Goal: Task Accomplishment & Management: Use online tool/utility

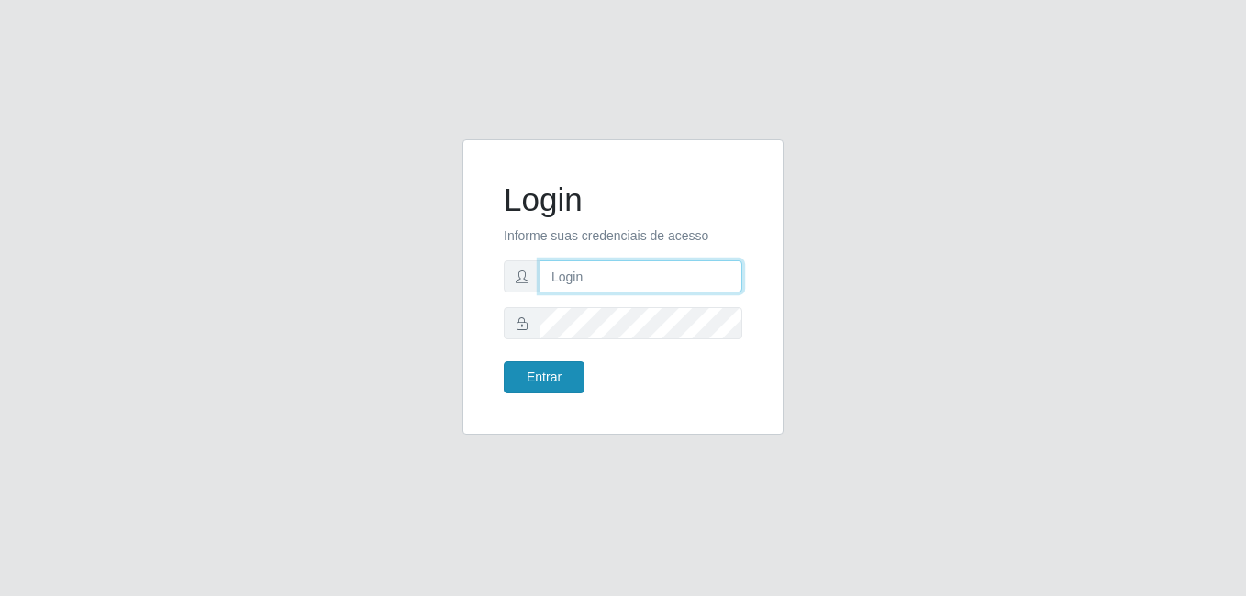
type input "[PERSON_NAME]"
click at [541, 383] on button "Entrar" at bounding box center [544, 377] width 81 height 32
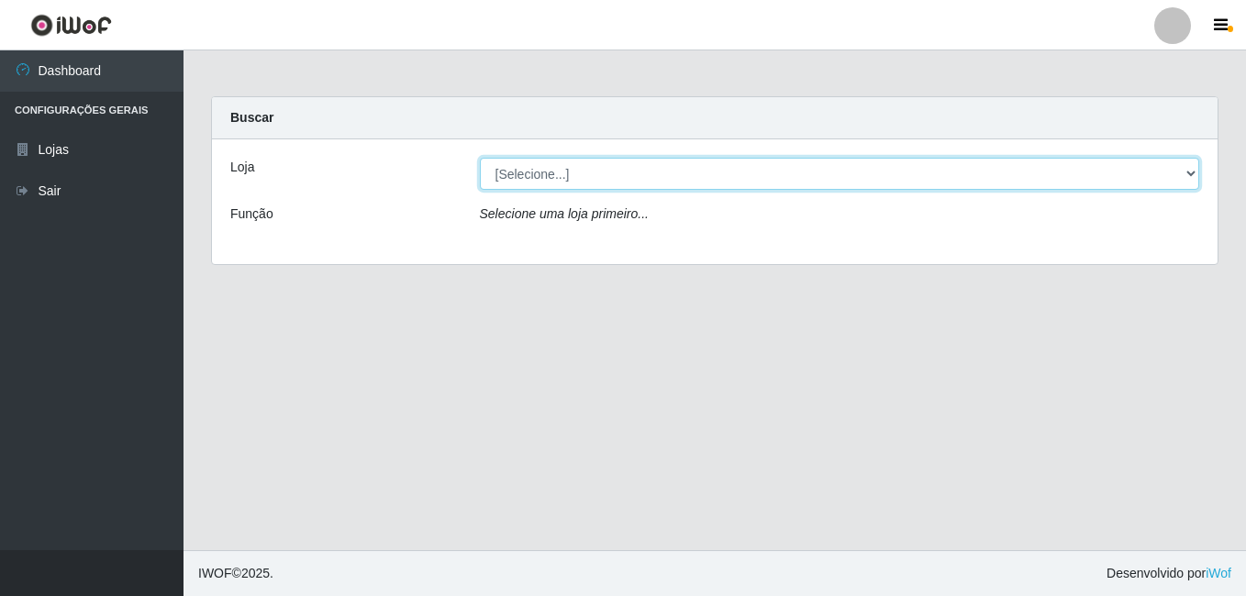
click at [1181, 175] on select "[Selecione...] [PERSON_NAME]" at bounding box center [840, 174] width 720 height 32
click at [1195, 167] on select "[Selecione...] [PERSON_NAME]" at bounding box center [840, 174] width 720 height 32
select select "230"
click at [480, 158] on select "[Selecione...] [PERSON_NAME]" at bounding box center [840, 174] width 720 height 32
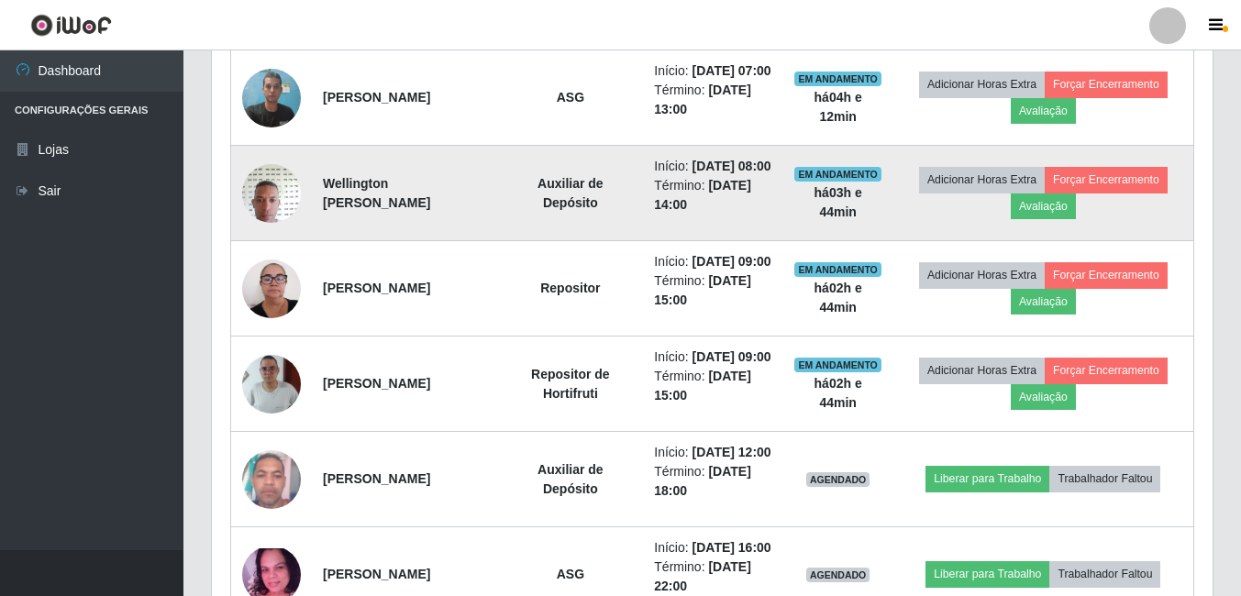
scroll to position [571, 0]
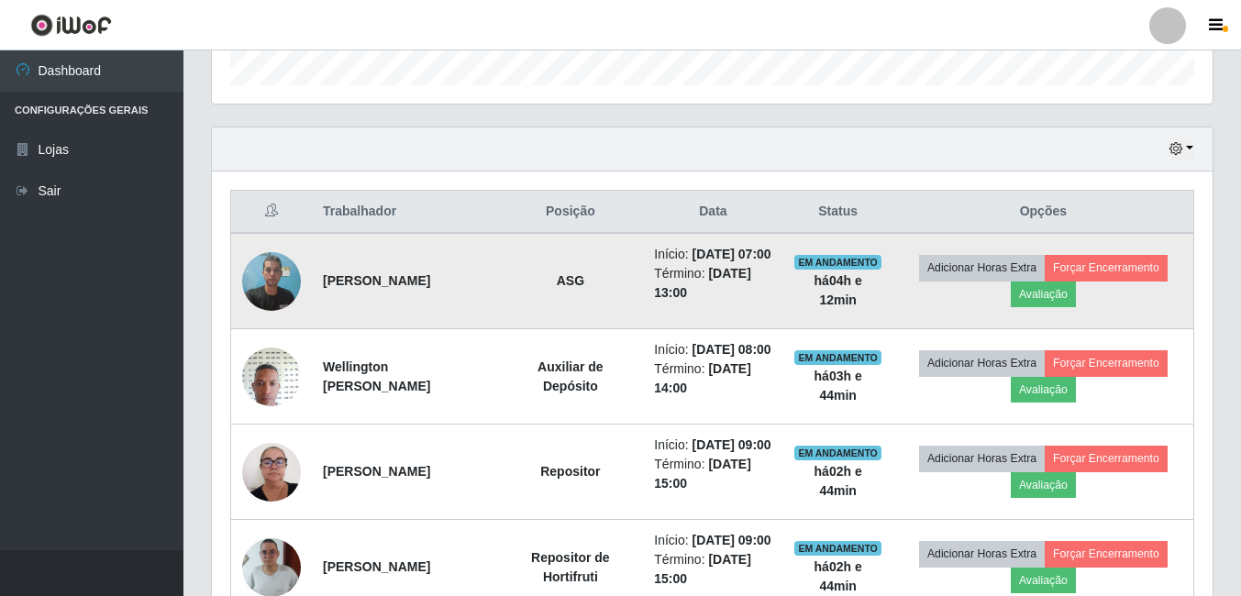
click at [259, 288] on img at bounding box center [271, 281] width 59 height 78
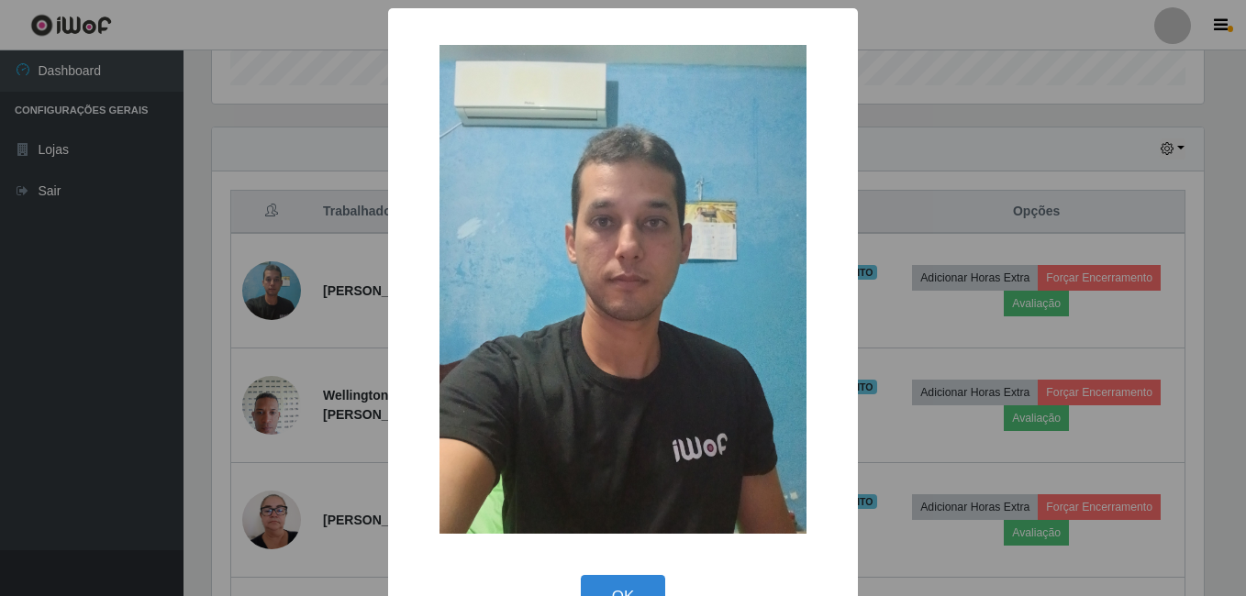
click at [260, 286] on div "× OK Cancel" at bounding box center [623, 298] width 1246 height 596
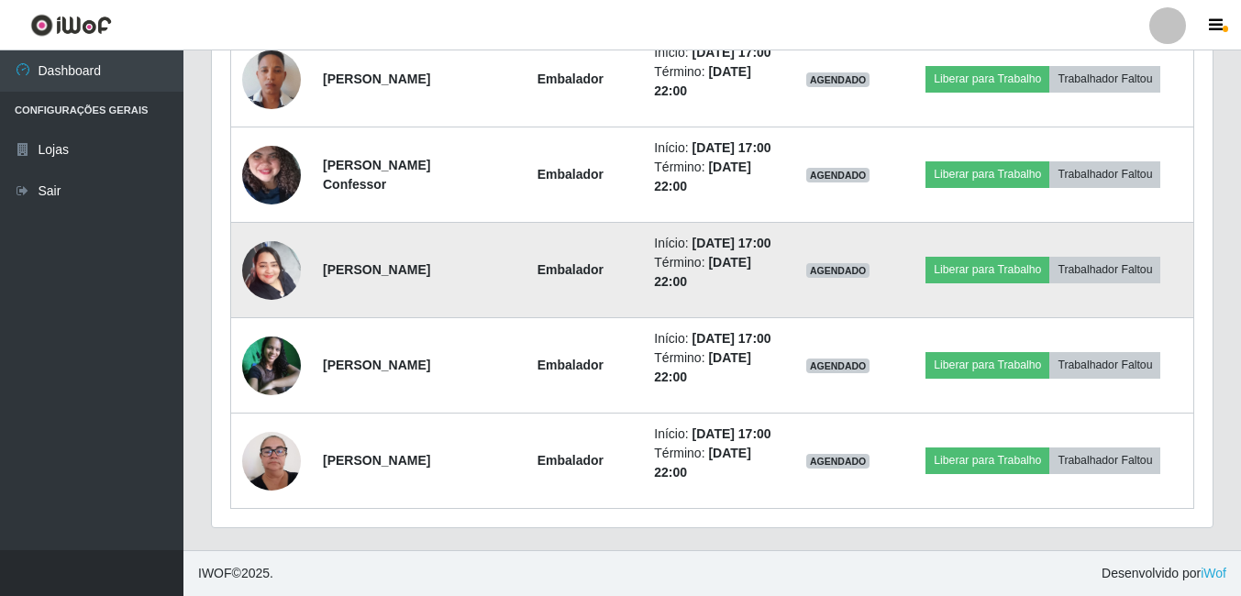
scroll to position [1580, 0]
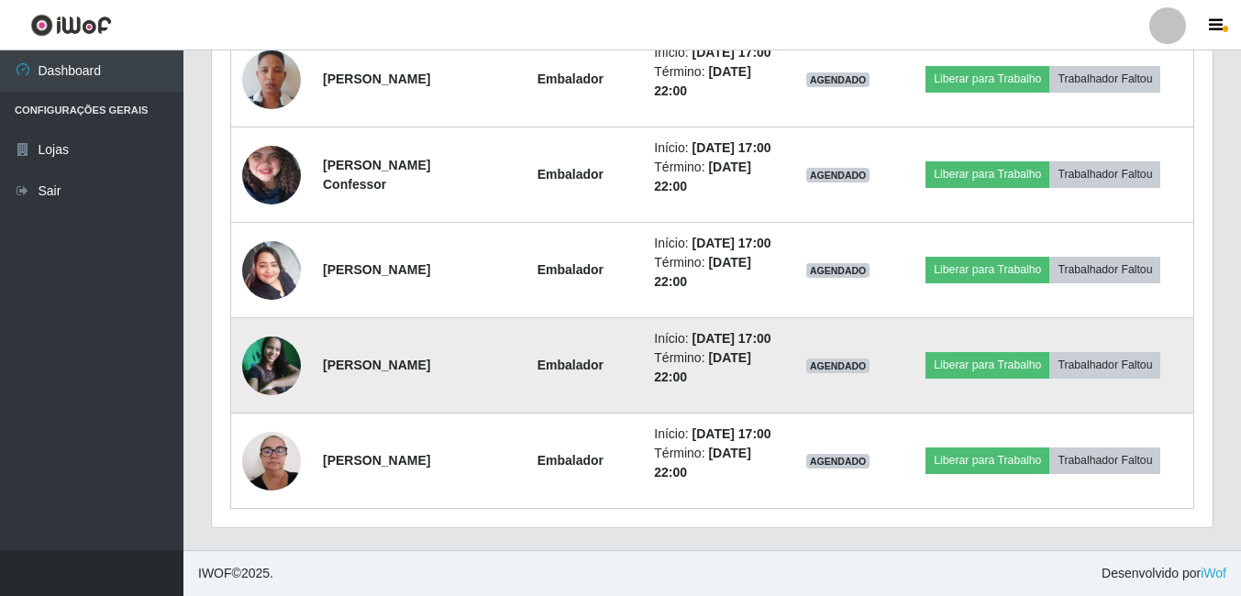
click at [257, 395] on img at bounding box center [271, 366] width 59 height 59
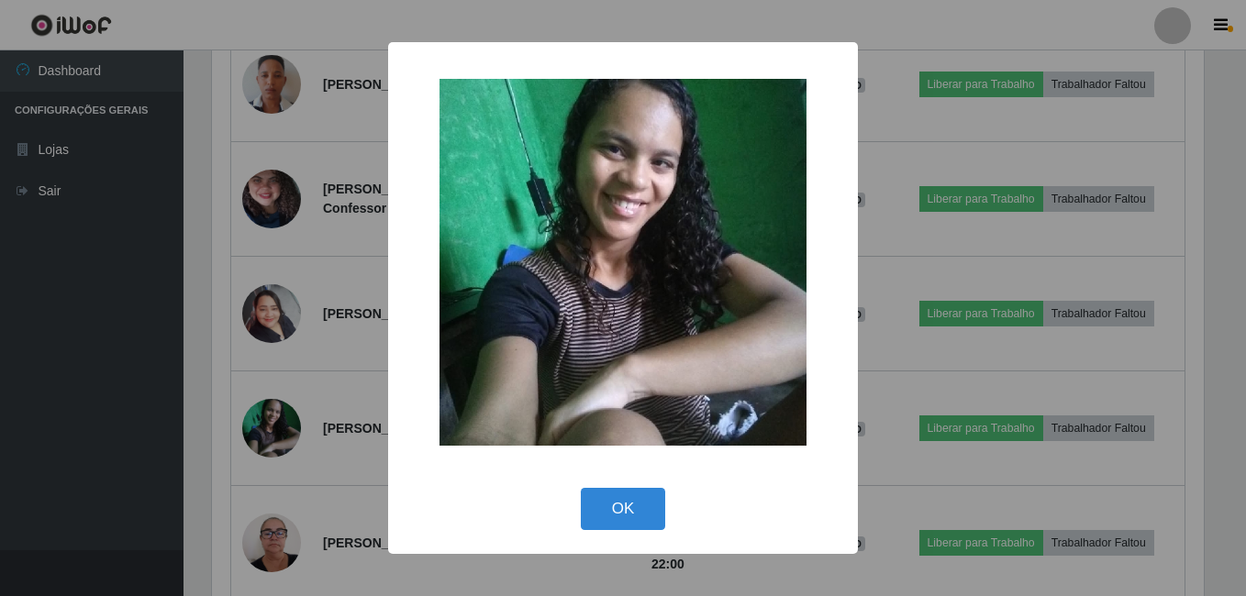
click at [256, 406] on div "× OK Cancel" at bounding box center [623, 298] width 1246 height 596
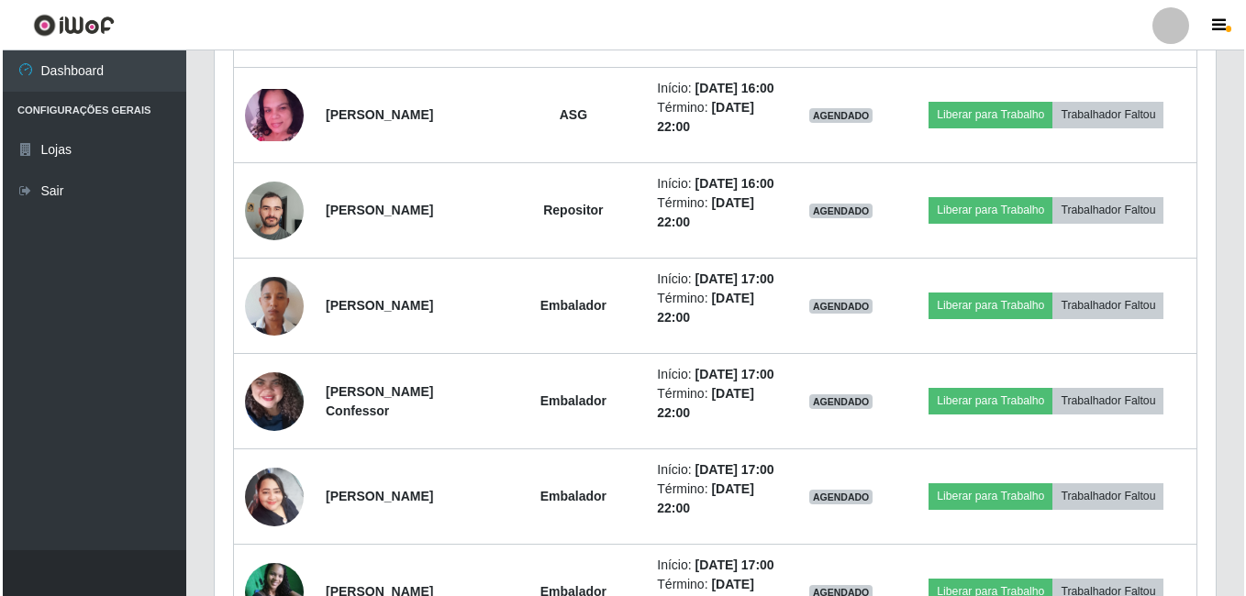
scroll to position [1213, 0]
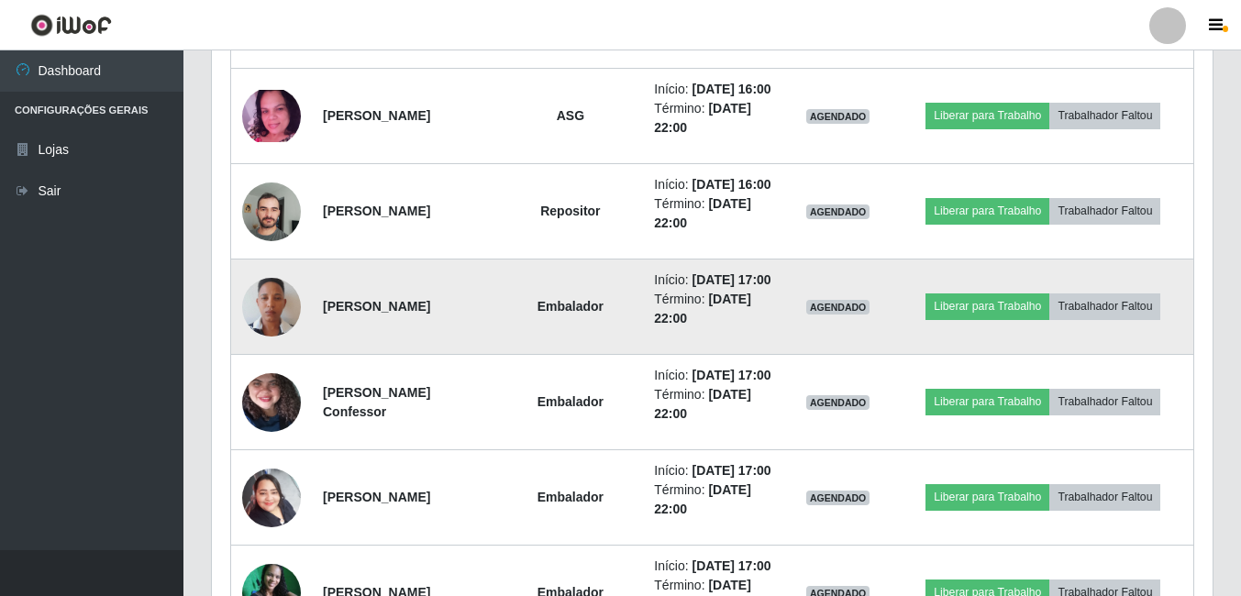
click at [273, 360] on img at bounding box center [271, 307] width 59 height 105
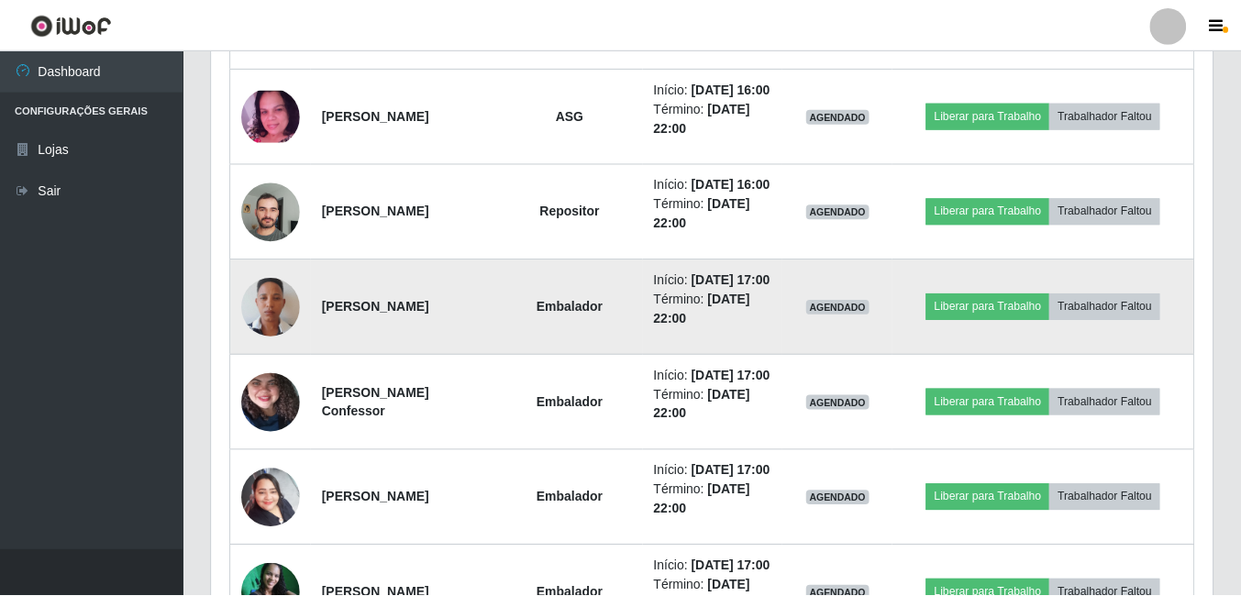
scroll to position [381, 992]
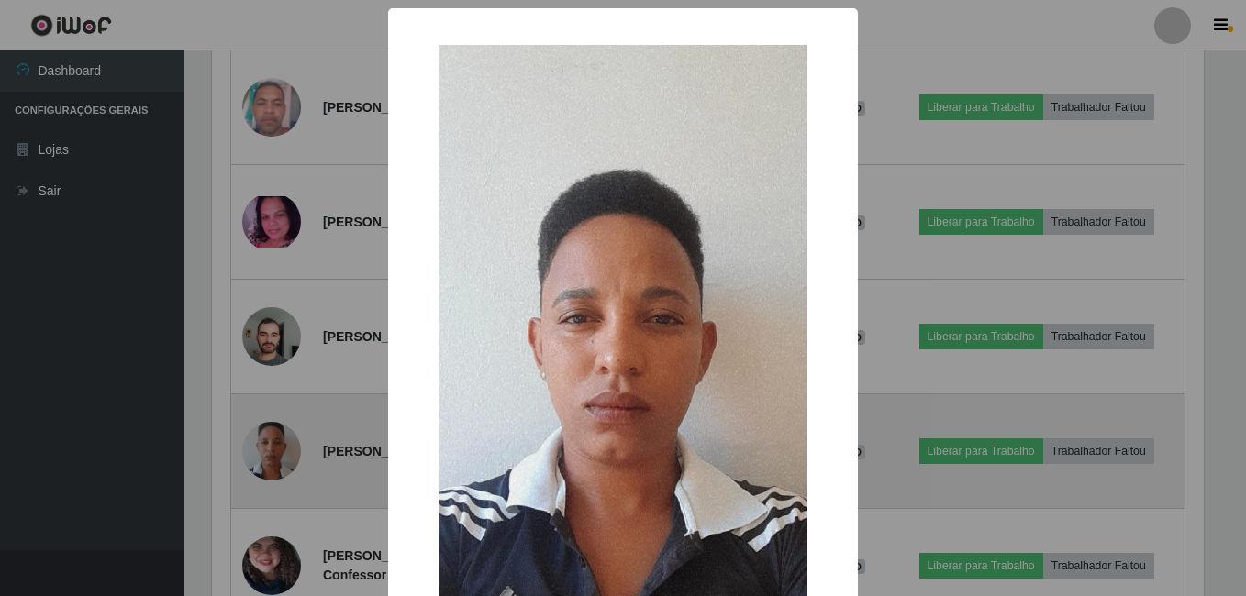
click at [272, 449] on div "× OK Cancel" at bounding box center [623, 298] width 1246 height 596
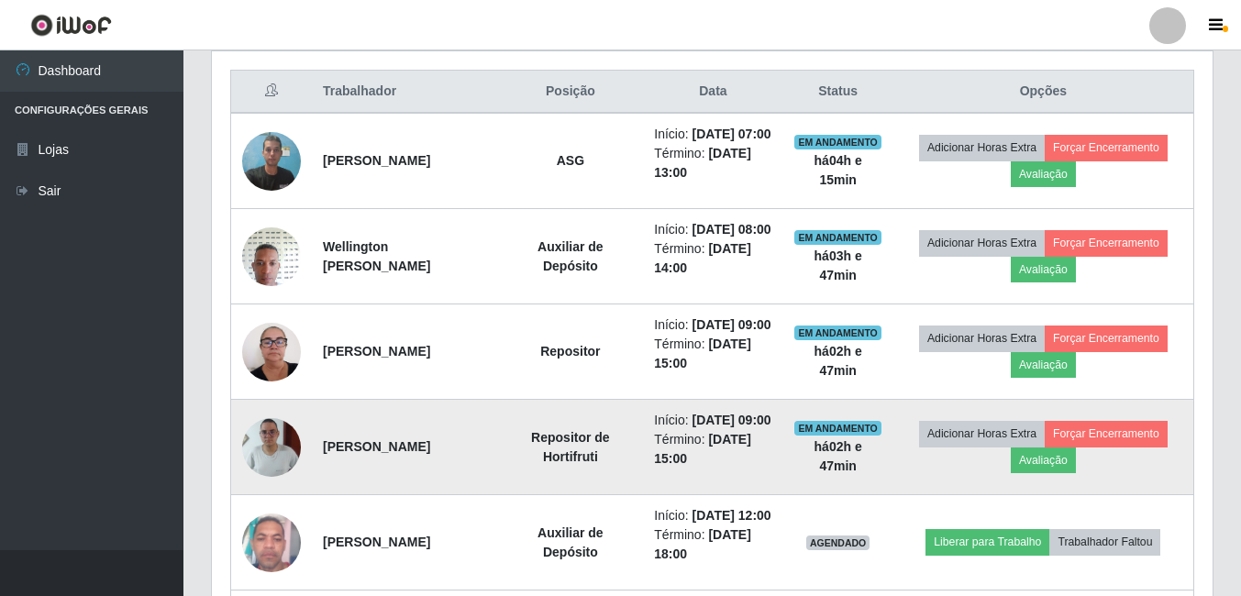
scroll to position [571, 0]
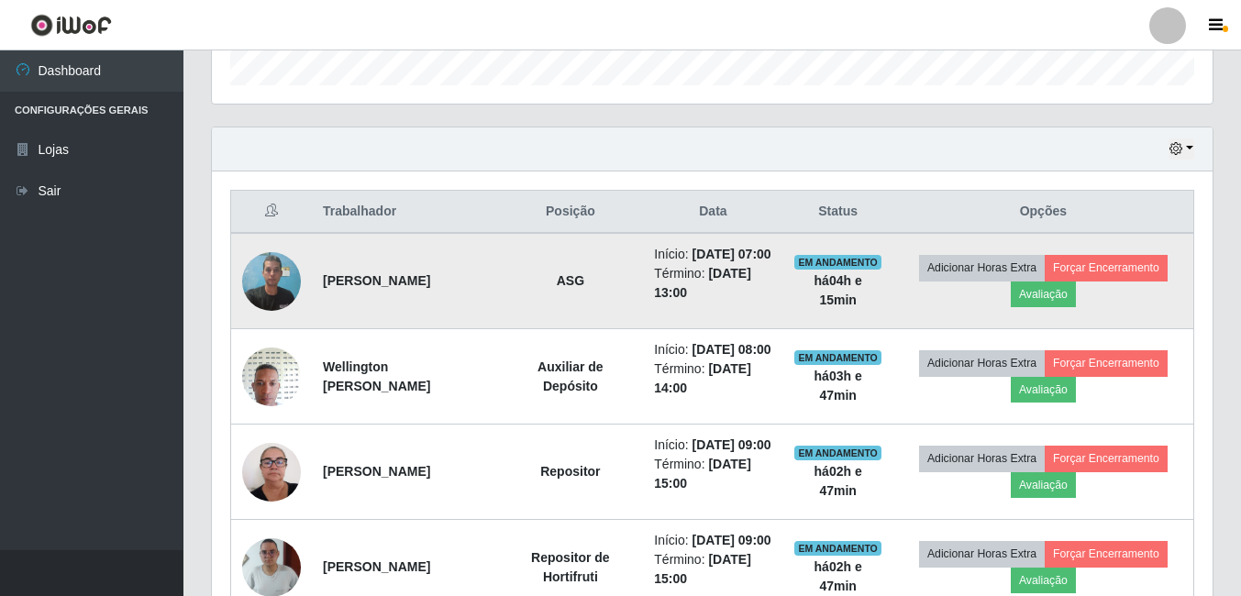
click at [270, 294] on img at bounding box center [271, 281] width 59 height 78
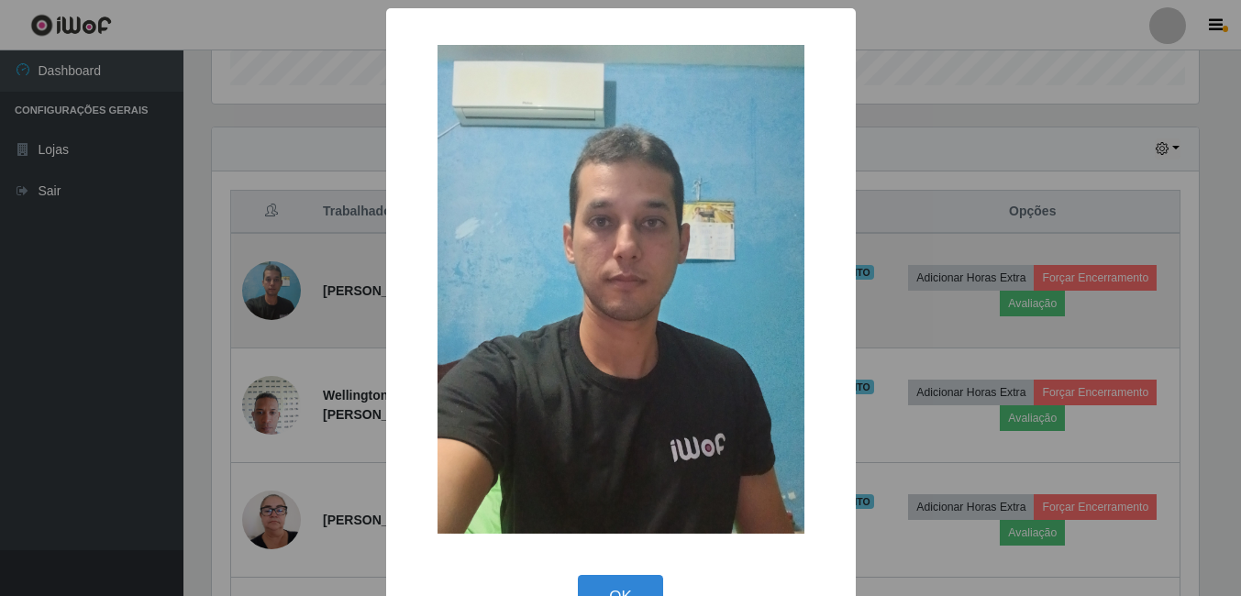
scroll to position [381, 992]
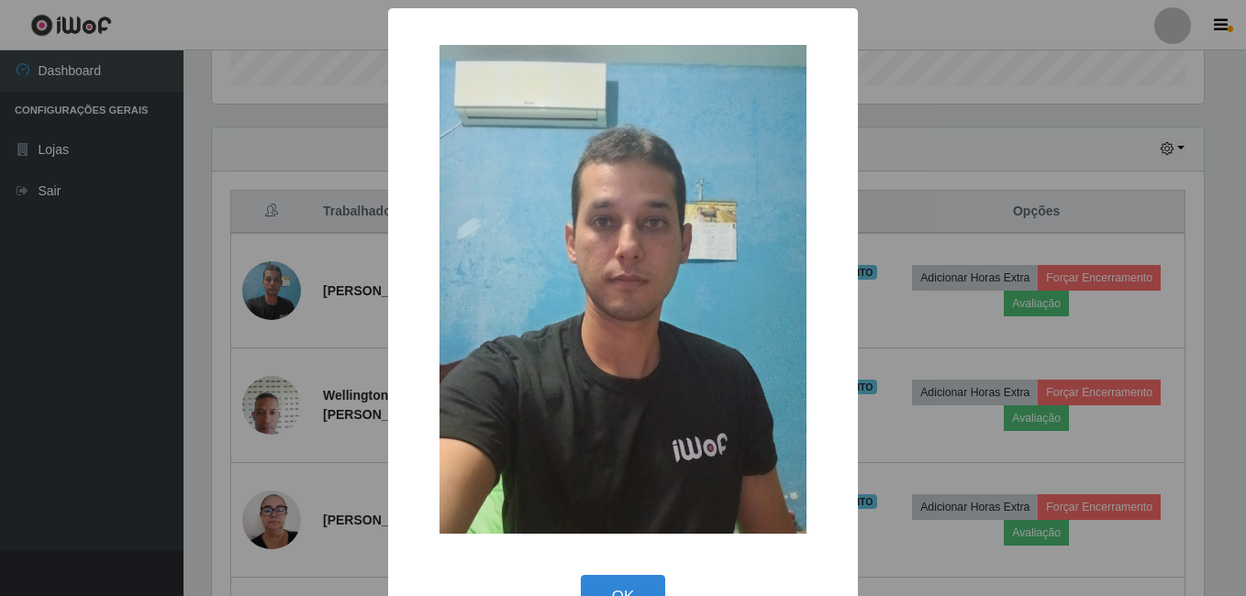
click at [638, 302] on img at bounding box center [622, 289] width 367 height 489
click at [301, 365] on div "× OK Cancel" at bounding box center [623, 298] width 1246 height 596
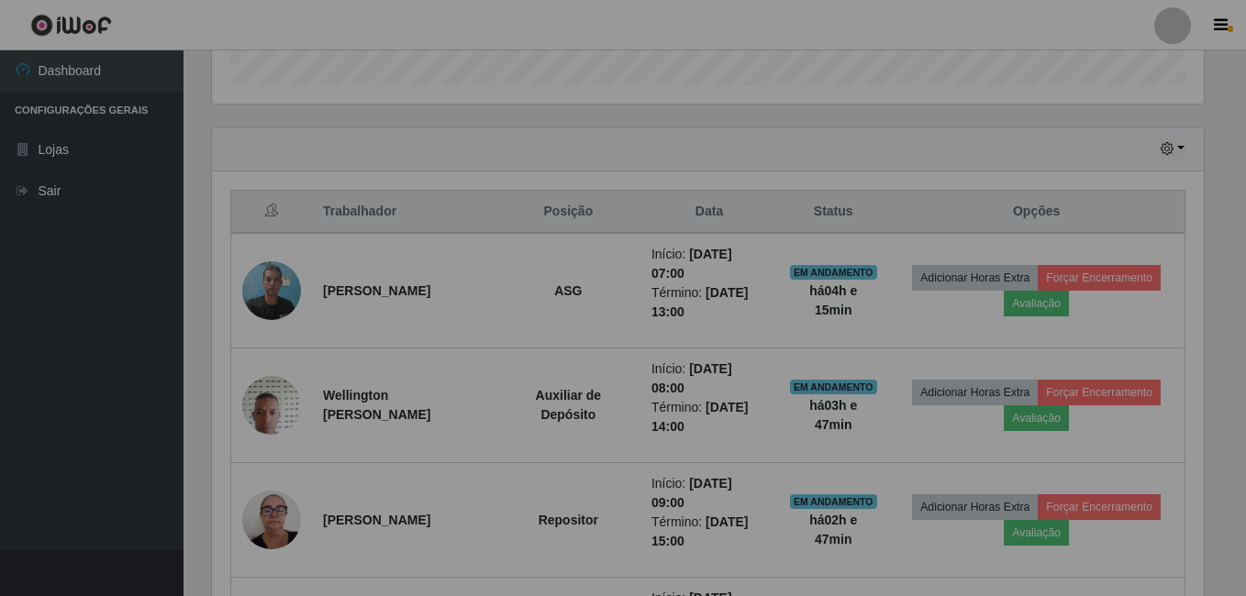
scroll to position [381, 1001]
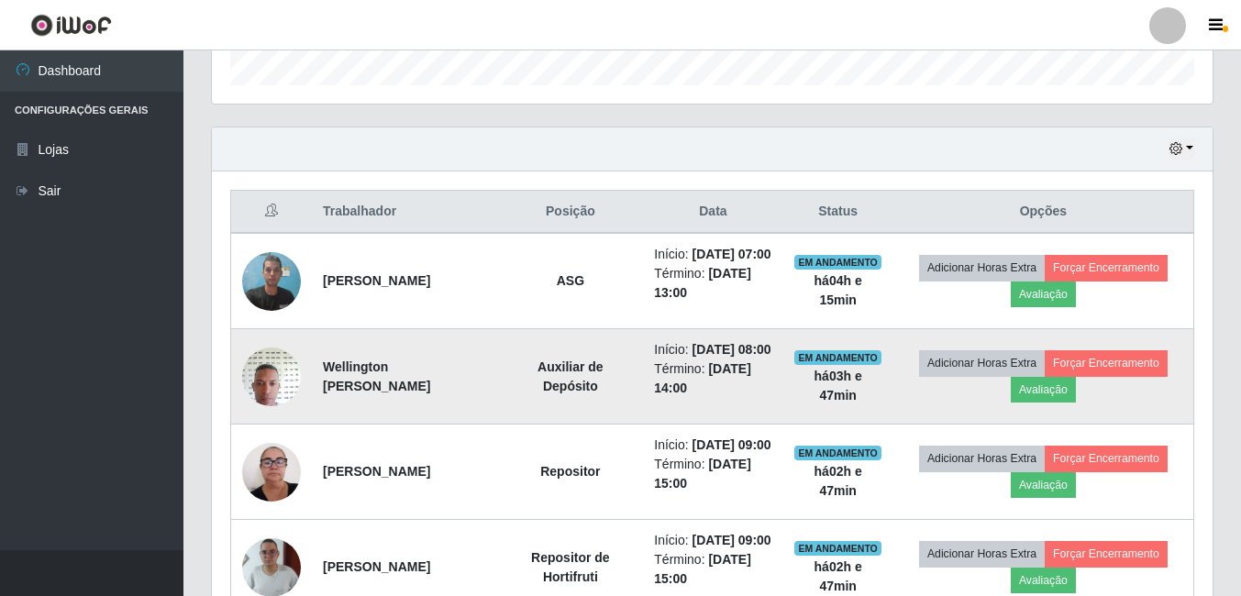
click at [264, 409] on img at bounding box center [271, 377] width 59 height 78
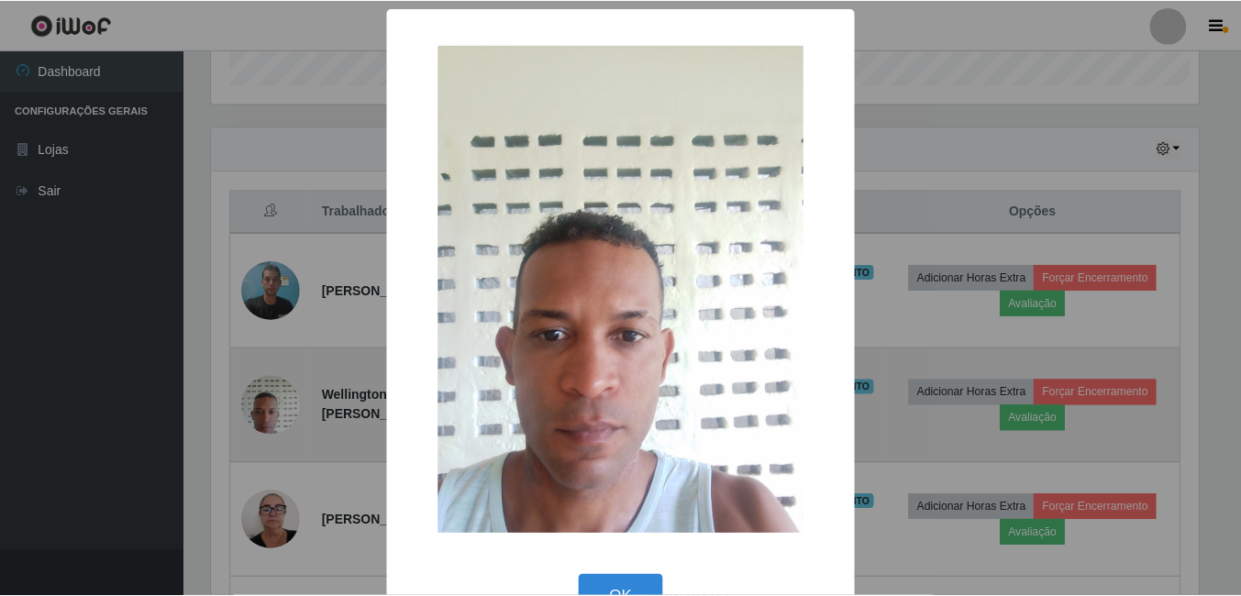
scroll to position [381, 992]
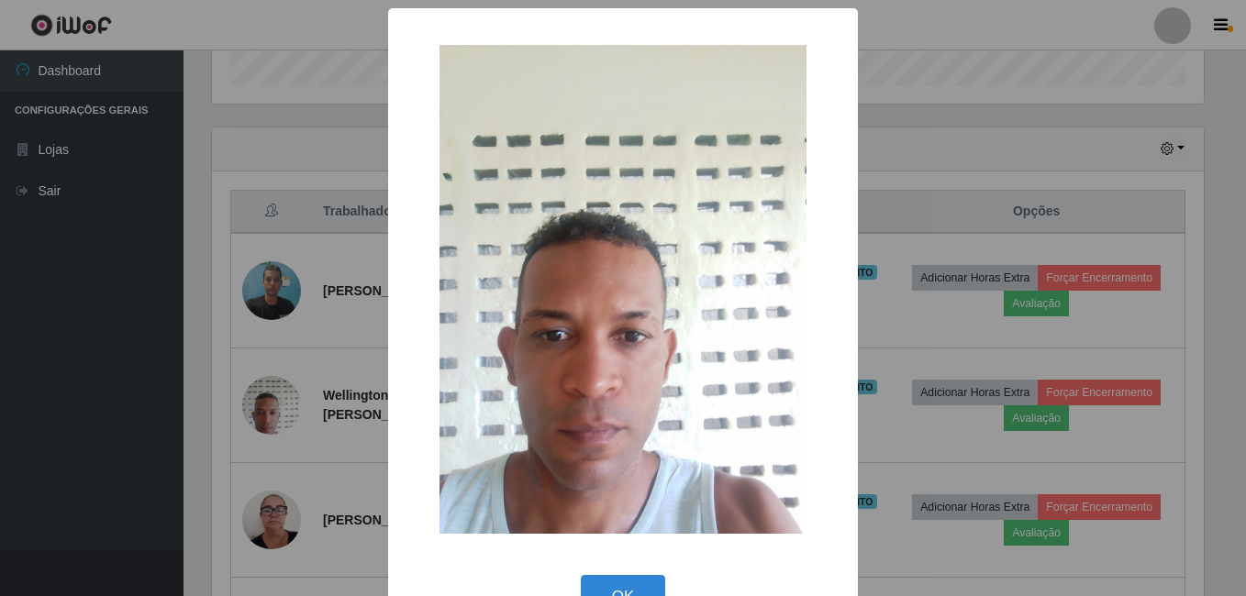
click at [265, 408] on div "× OK Cancel" at bounding box center [623, 298] width 1246 height 596
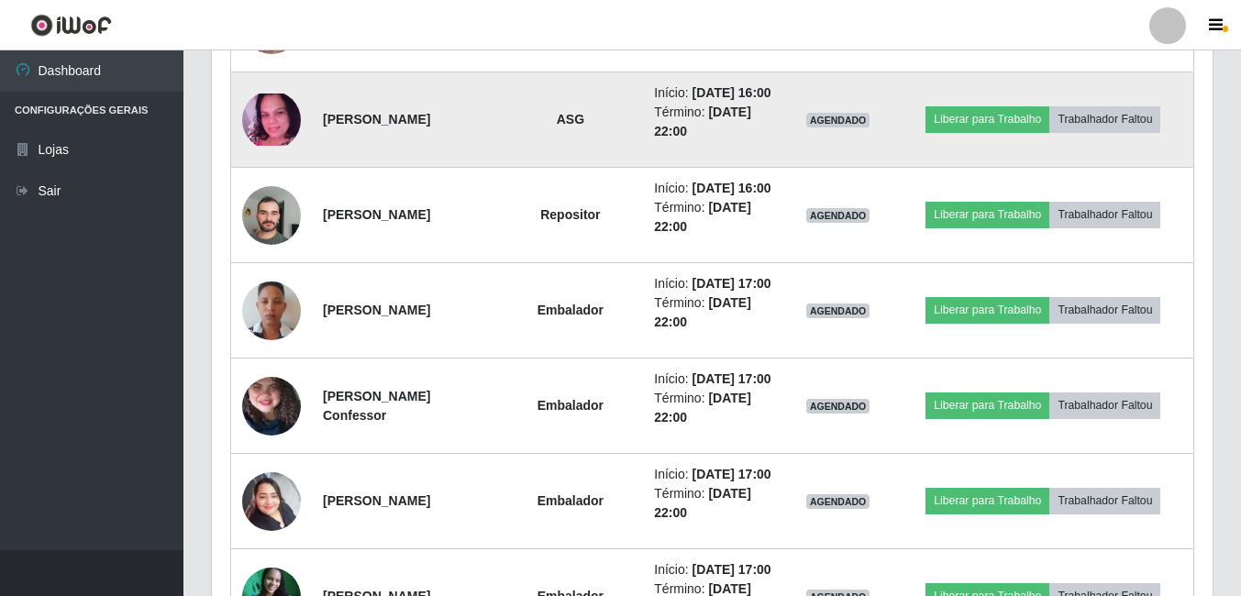
scroll to position [1213, 0]
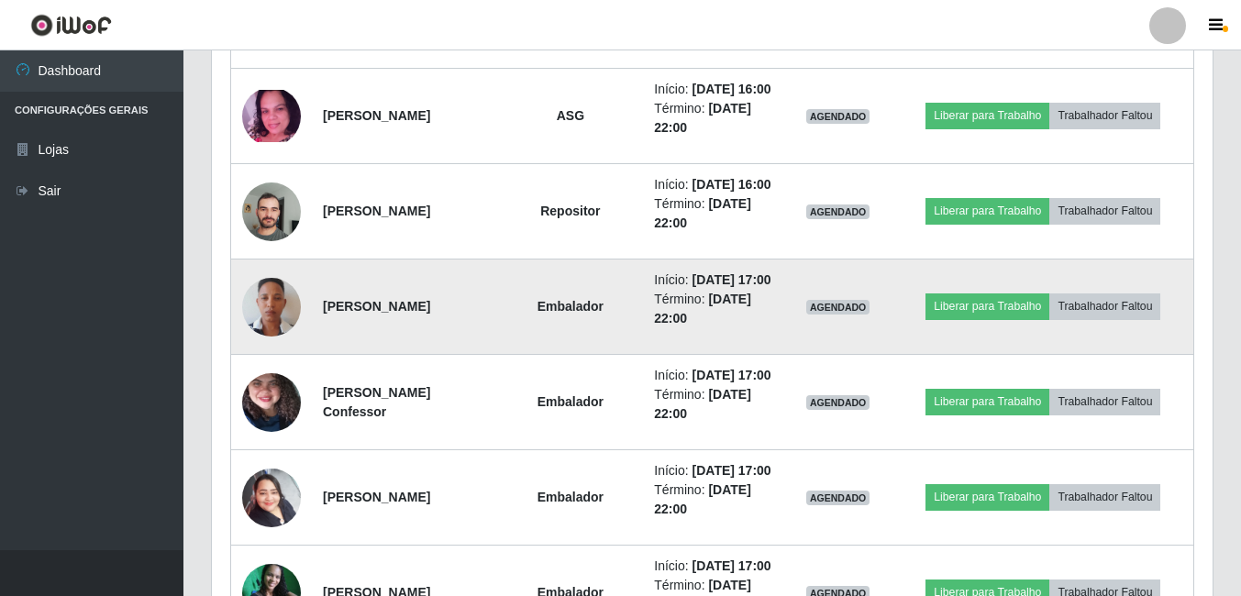
click at [284, 360] on img at bounding box center [271, 307] width 59 height 105
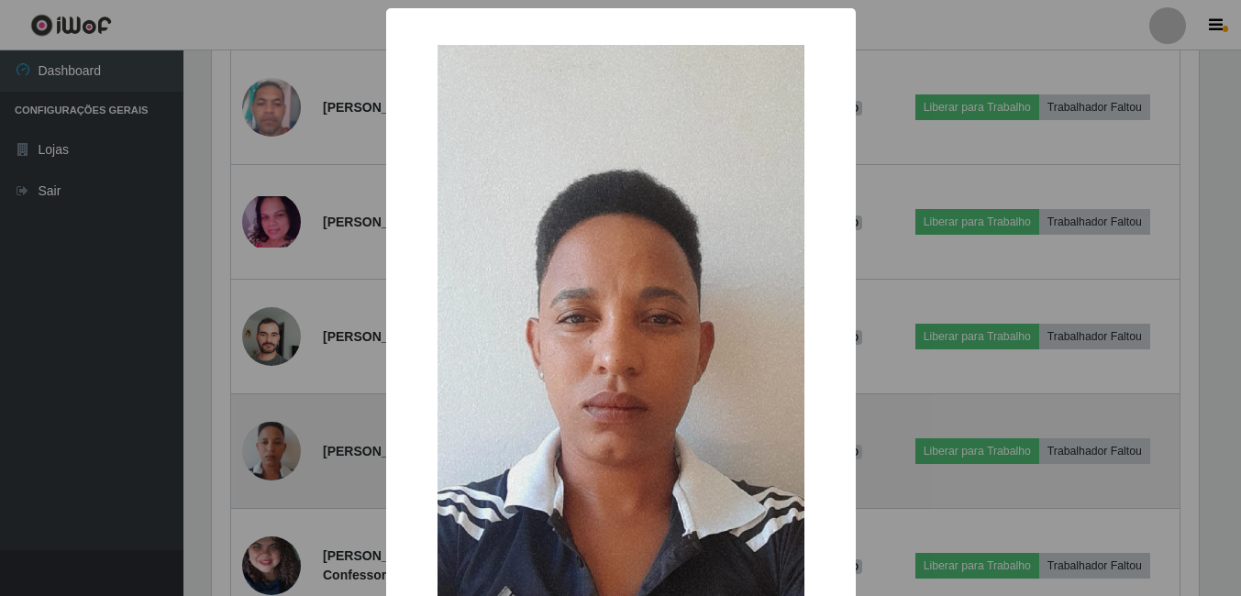
scroll to position [381, 992]
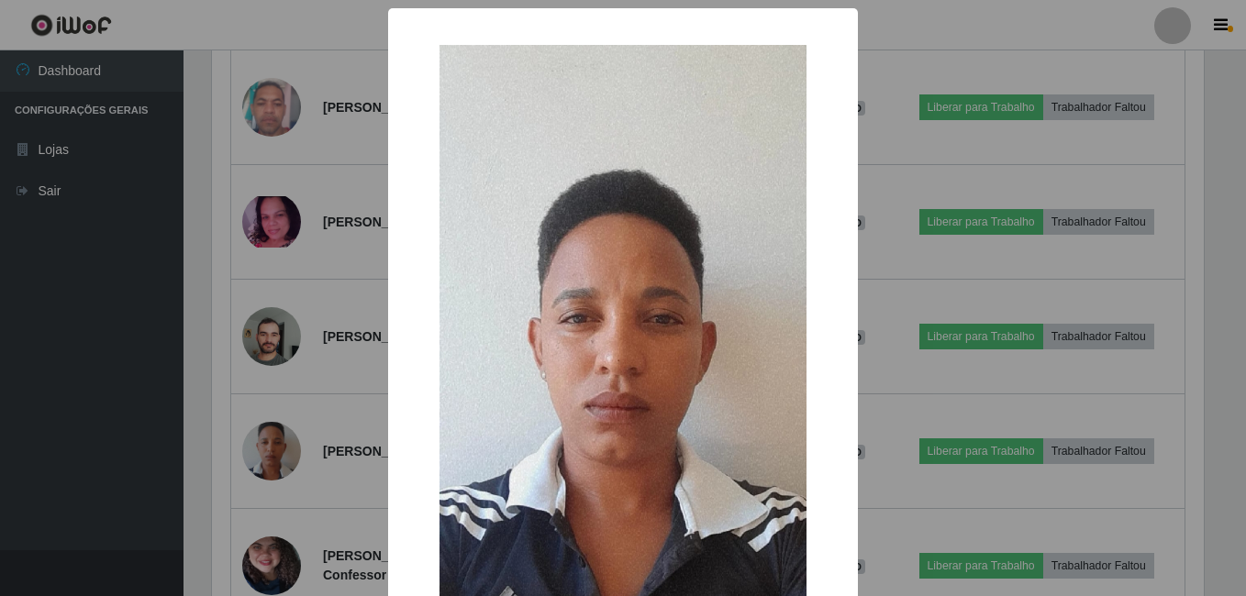
click at [278, 458] on div "× OK Cancel" at bounding box center [623, 298] width 1246 height 596
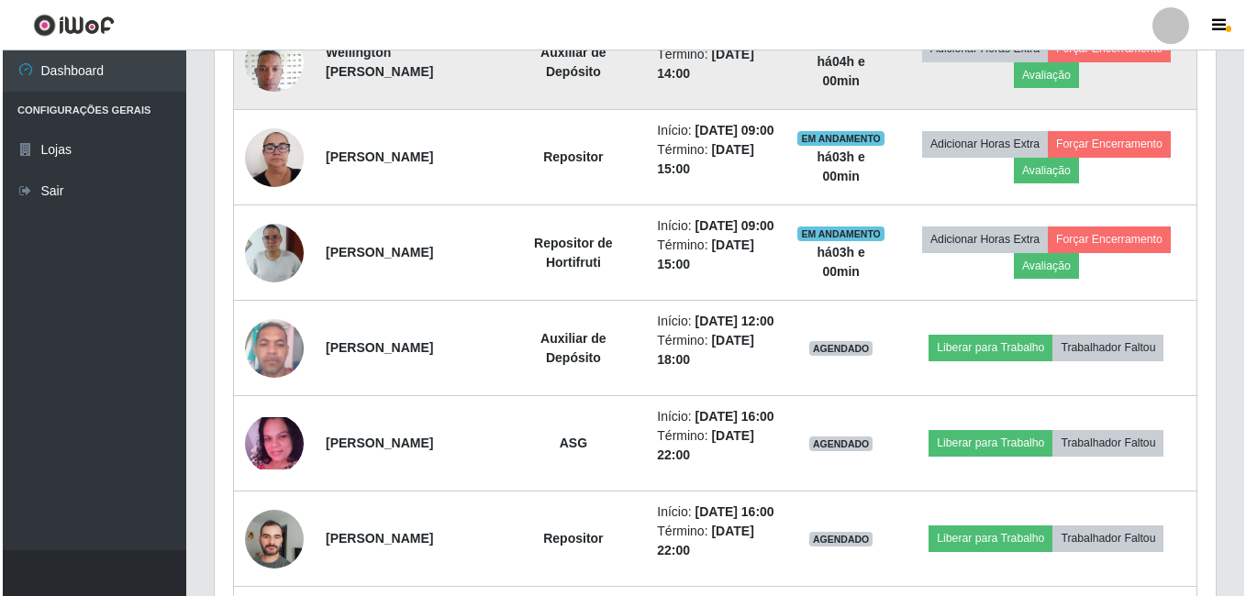
scroll to position [917, 0]
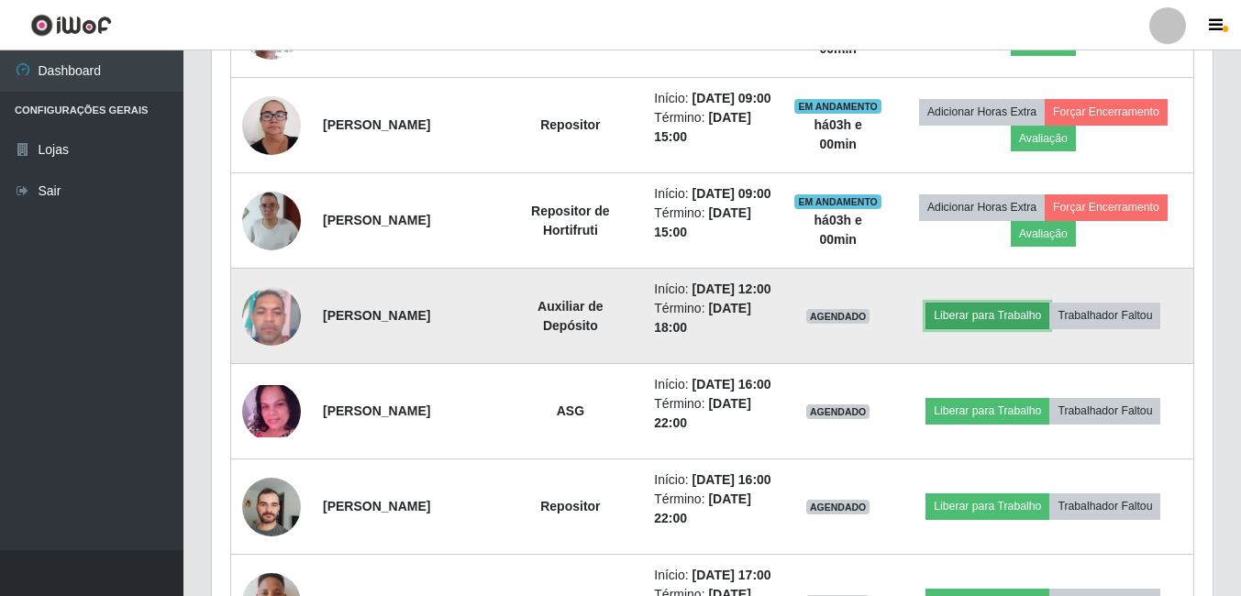
click at [1021, 328] on button "Liberar para Trabalho" at bounding box center [988, 316] width 124 height 26
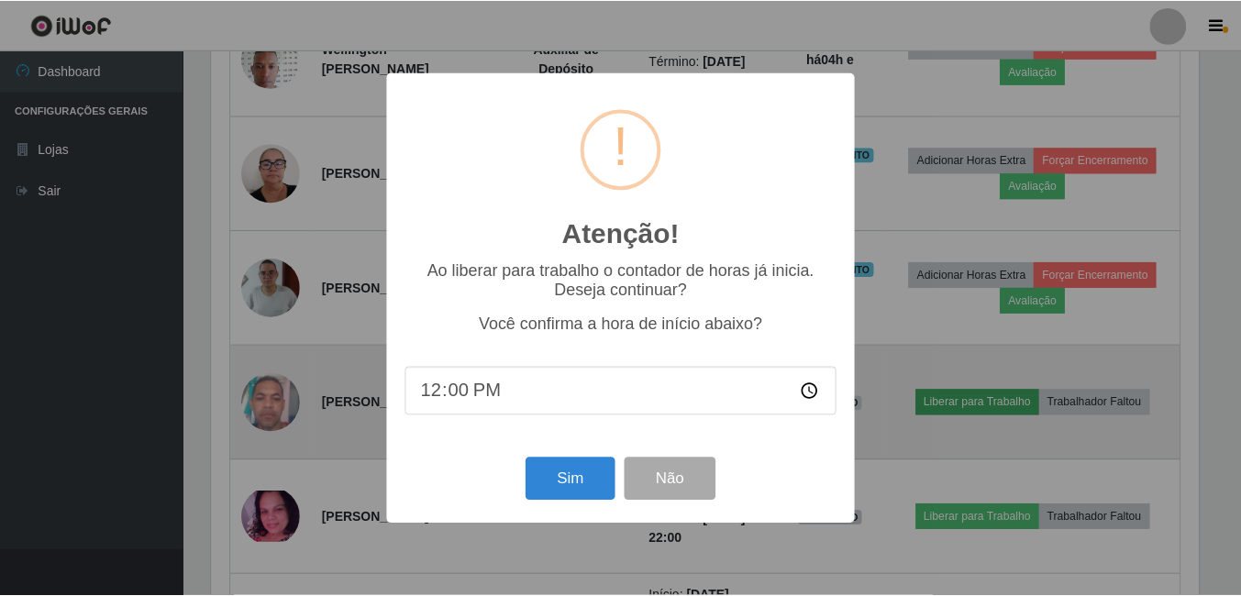
scroll to position [381, 992]
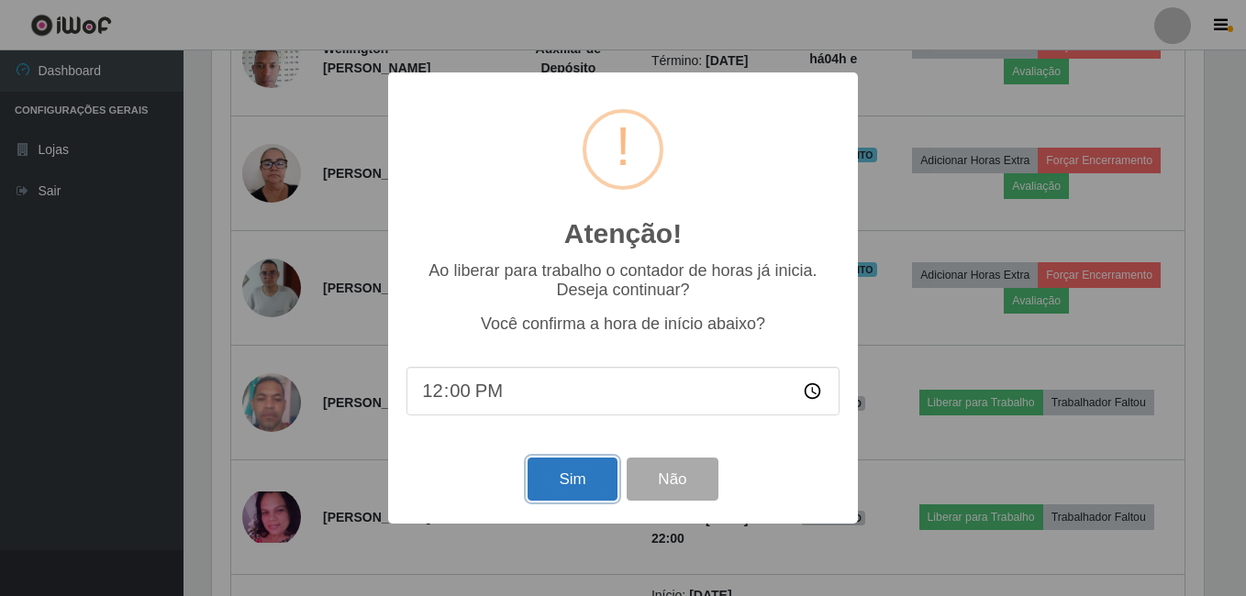
click at [546, 481] on button "Sim" at bounding box center [571, 479] width 89 height 43
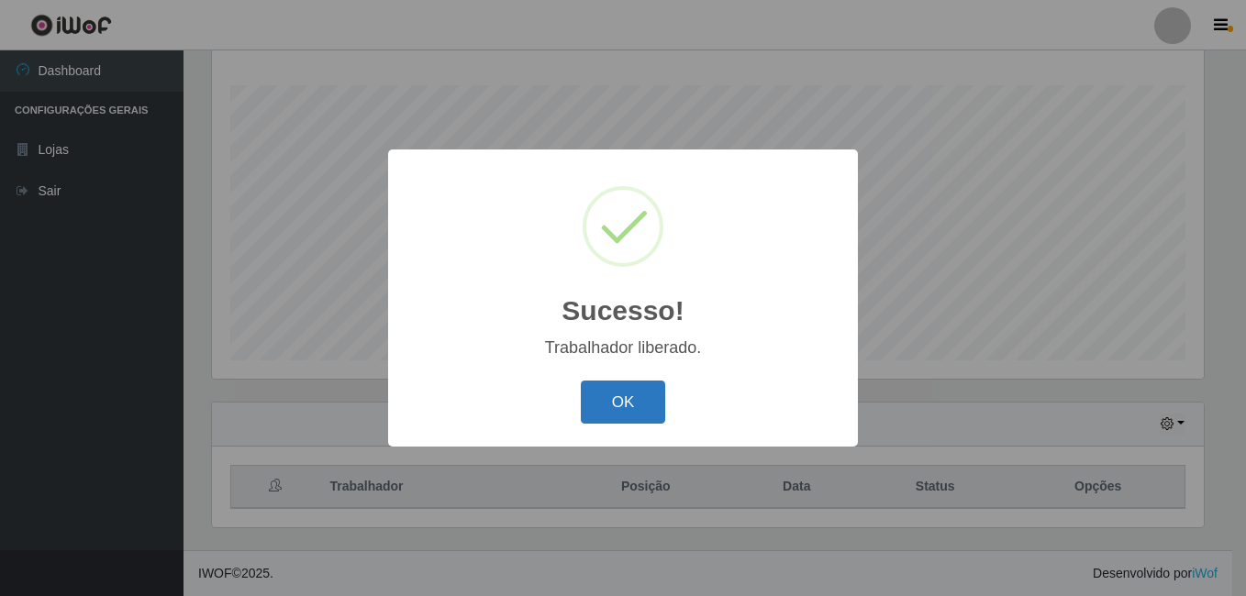
click at [619, 385] on button "OK" at bounding box center [623, 402] width 85 height 43
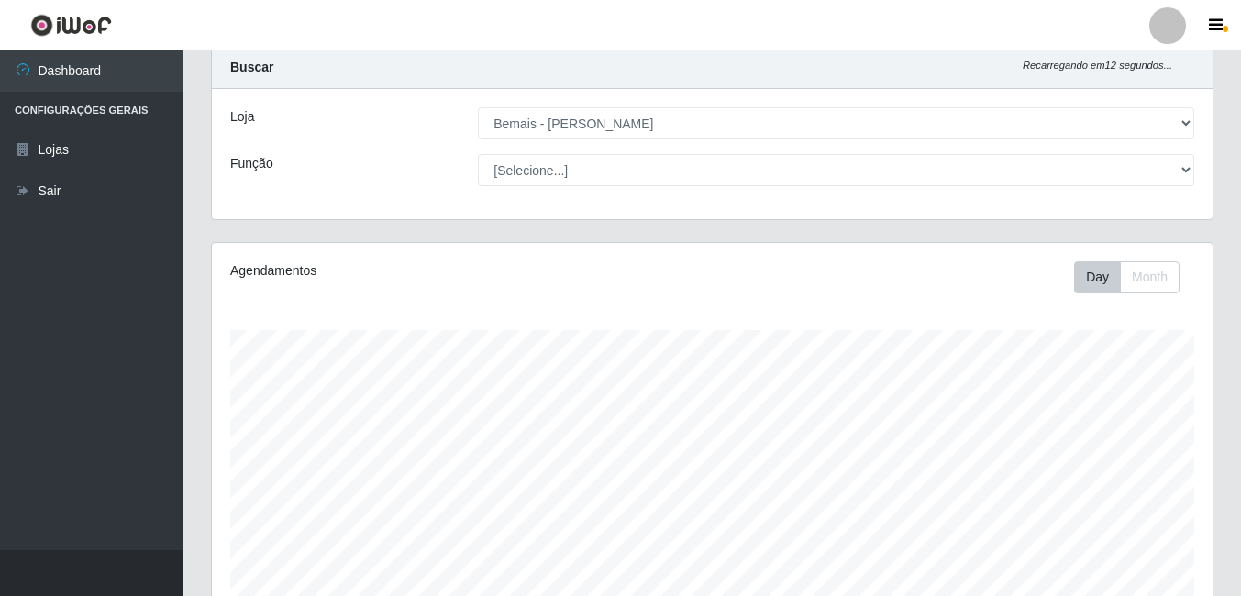
scroll to position [0, 0]
